Goal: Transaction & Acquisition: Purchase product/service

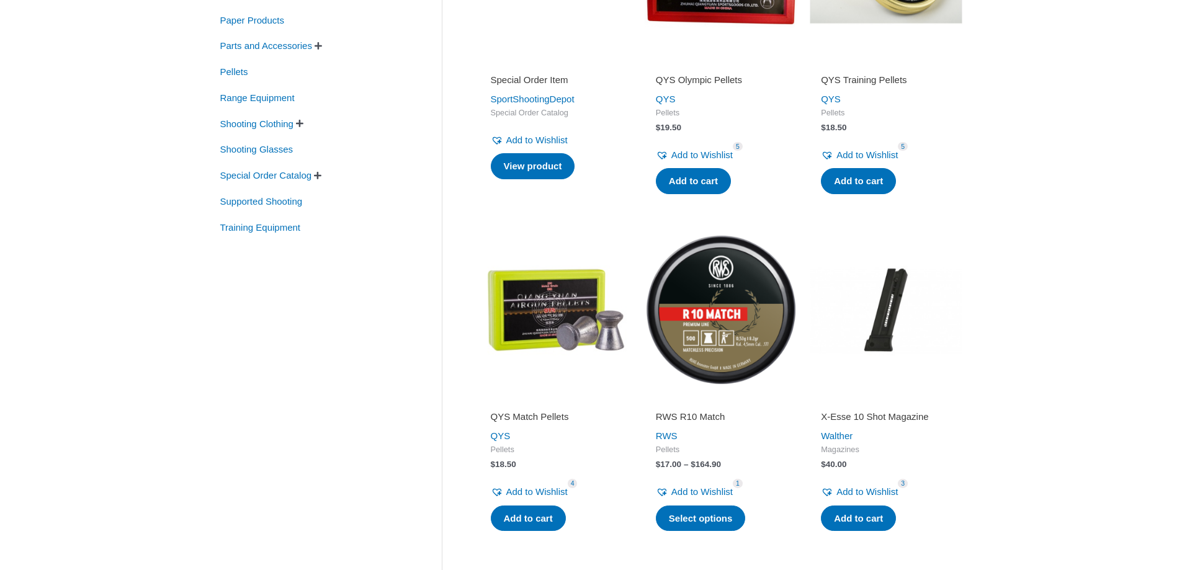
scroll to position [124, 0]
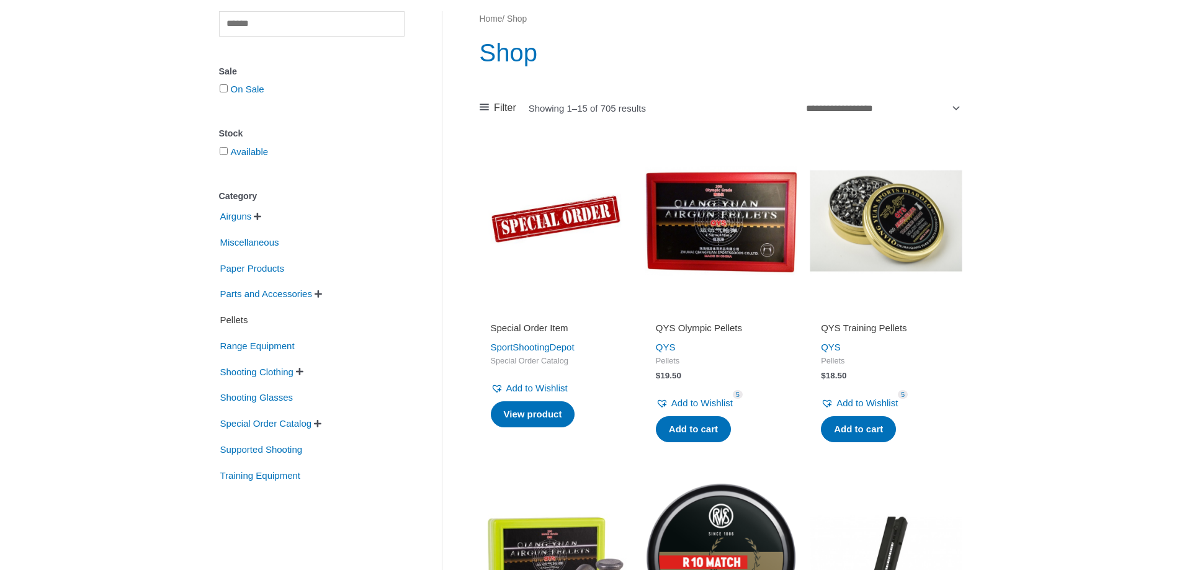
click at [249, 331] on span "Pellets" at bounding box center [234, 320] width 30 height 21
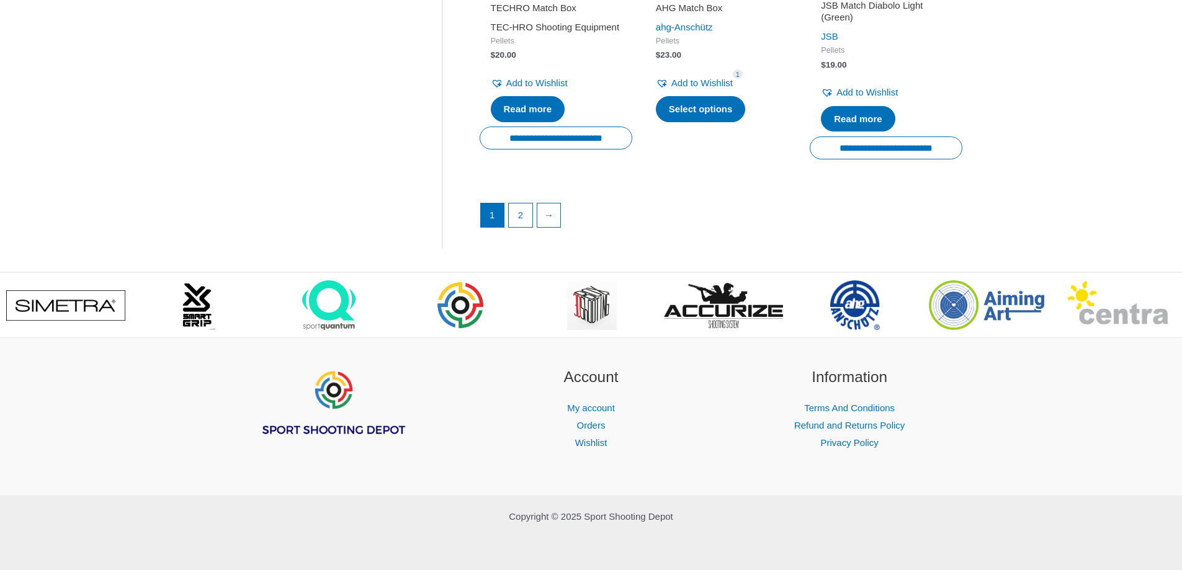
scroll to position [1985, 0]
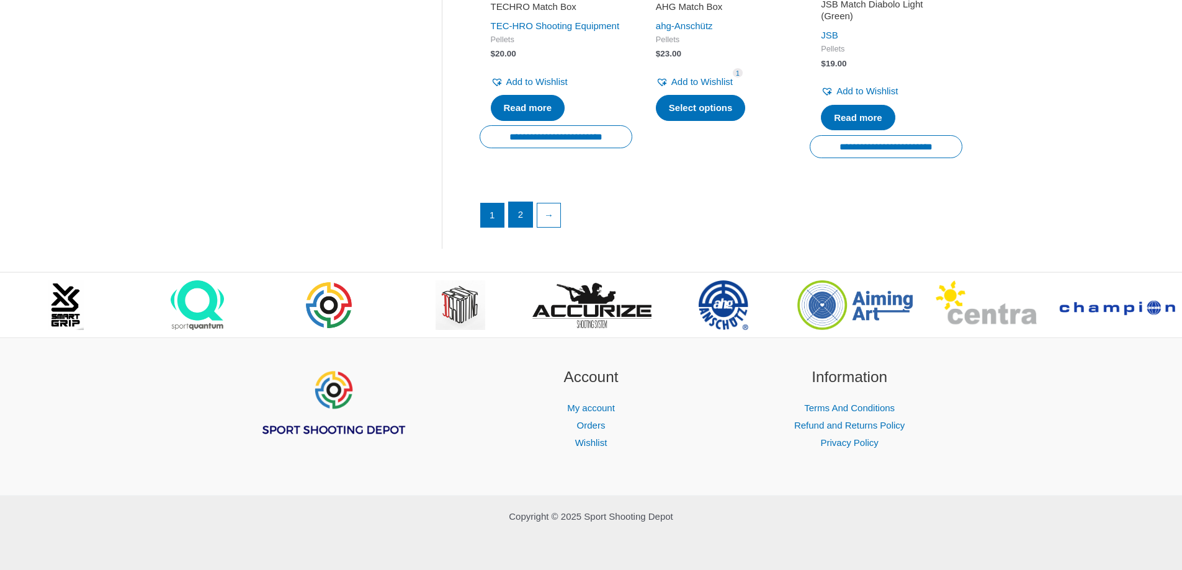
click at [525, 227] on link "2" at bounding box center [521, 214] width 24 height 25
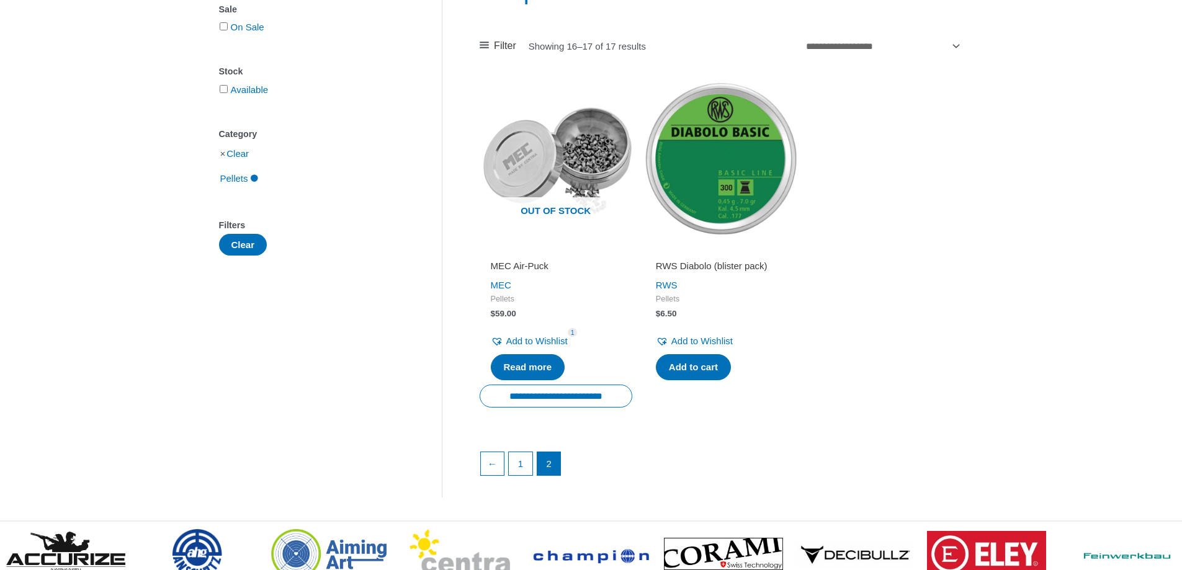
scroll to position [310, 0]
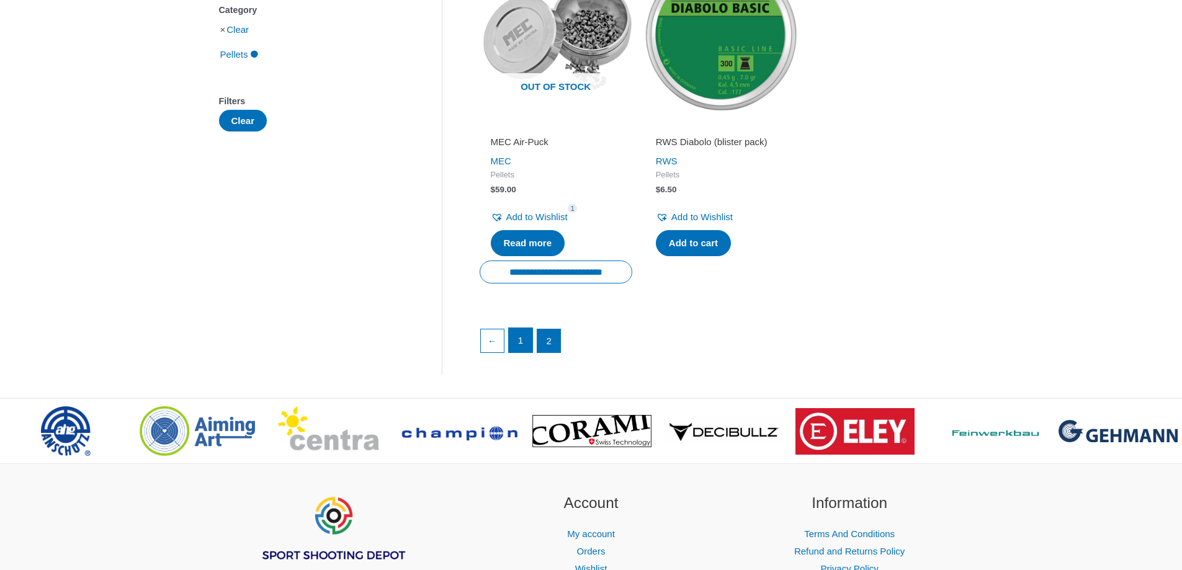
click at [526, 353] on link "1" at bounding box center [521, 340] width 24 height 25
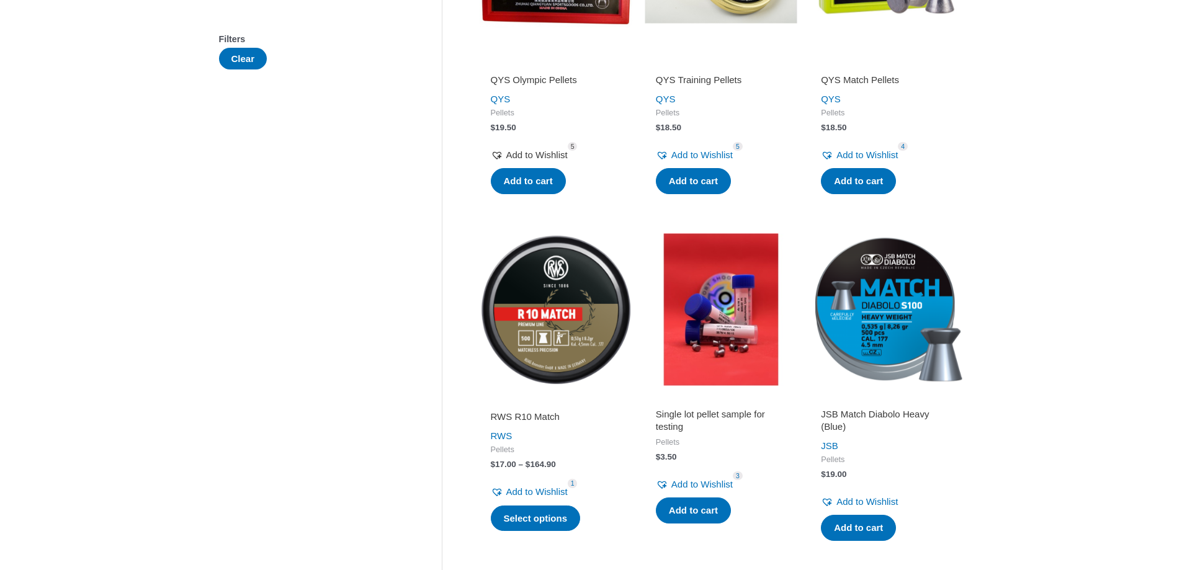
scroll to position [496, 0]
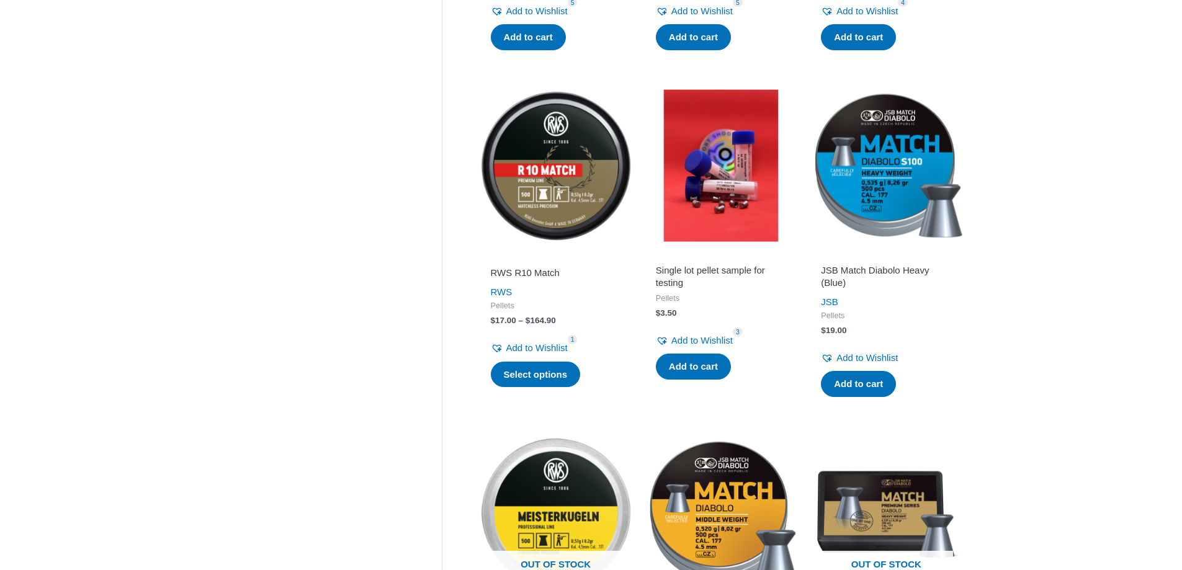
scroll to position [496, 0]
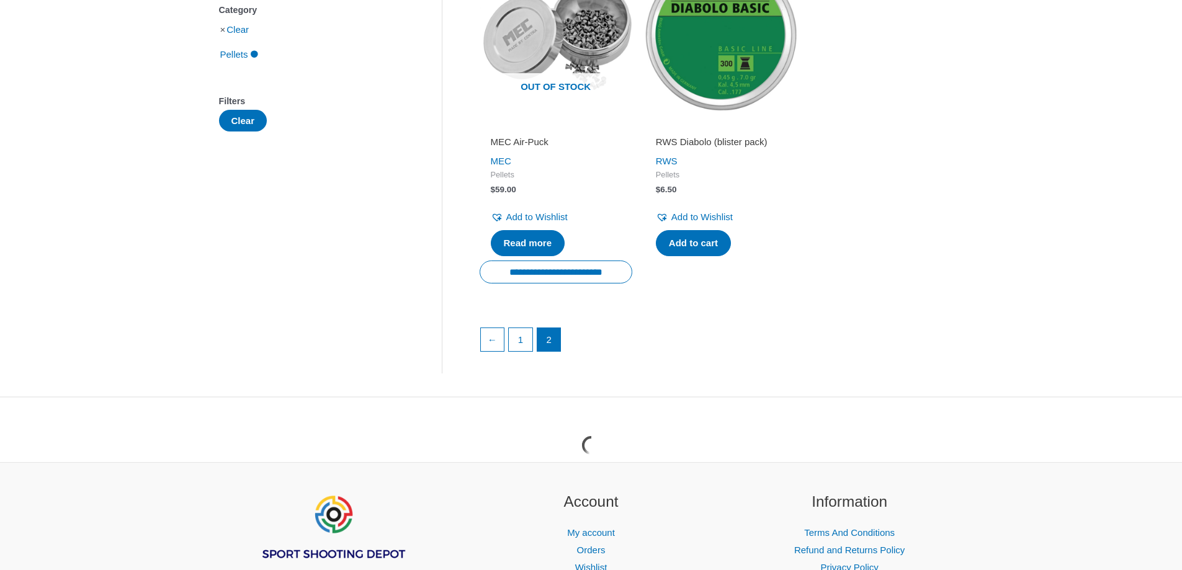
scroll to position [310, 0]
